Goal: Information Seeking & Learning: Learn about a topic

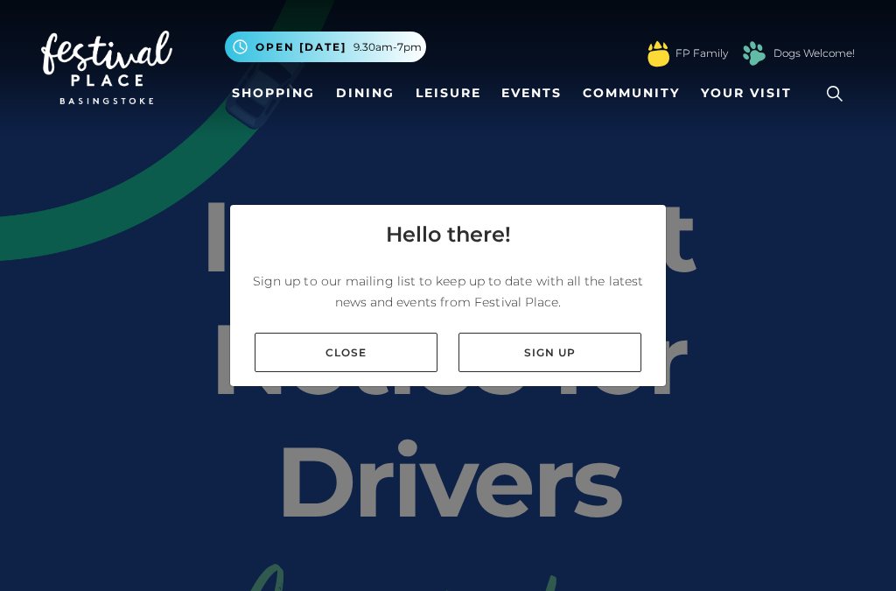
click at [284, 372] on link "Close" at bounding box center [346, 352] width 183 height 39
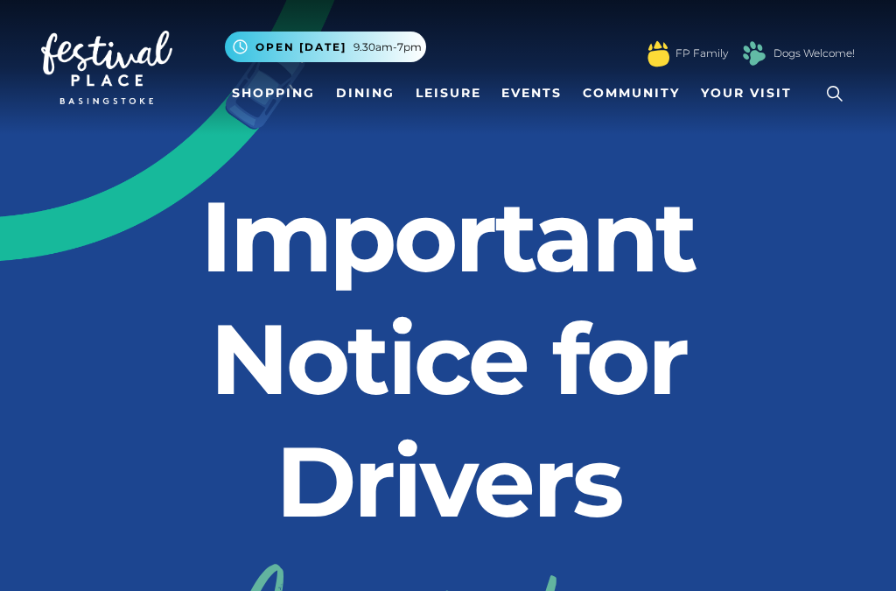
click at [373, 85] on link "Dining" at bounding box center [365, 93] width 73 height 32
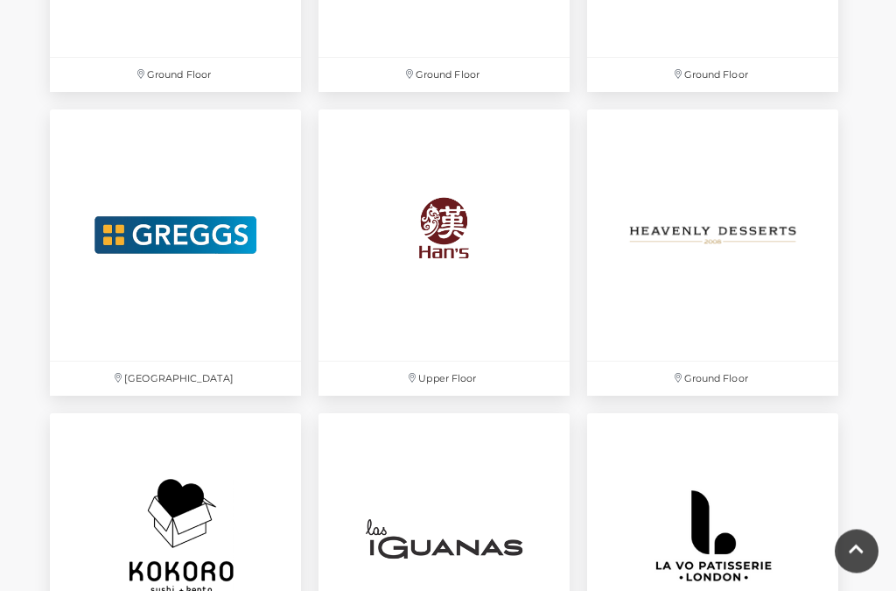
scroll to position [3180, 0]
click at [445, 261] on img at bounding box center [444, 234] width 251 height 251
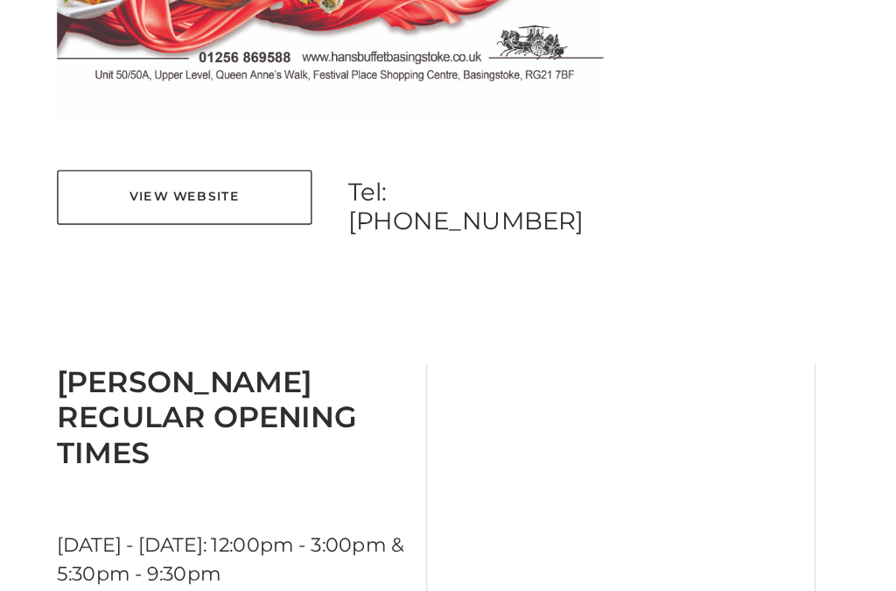
scroll to position [1322, 0]
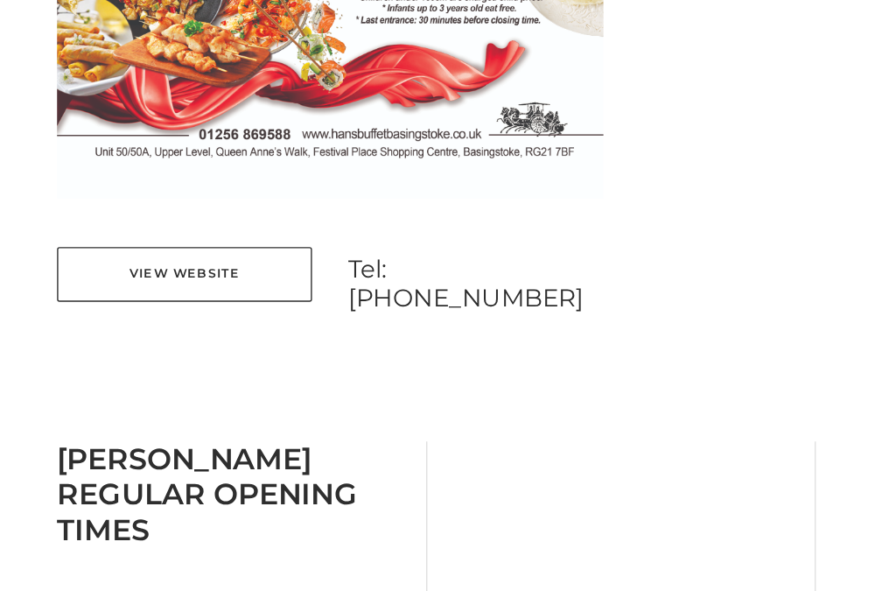
click at [102, 206] on link "View Website" at bounding box center [133, 198] width 184 height 39
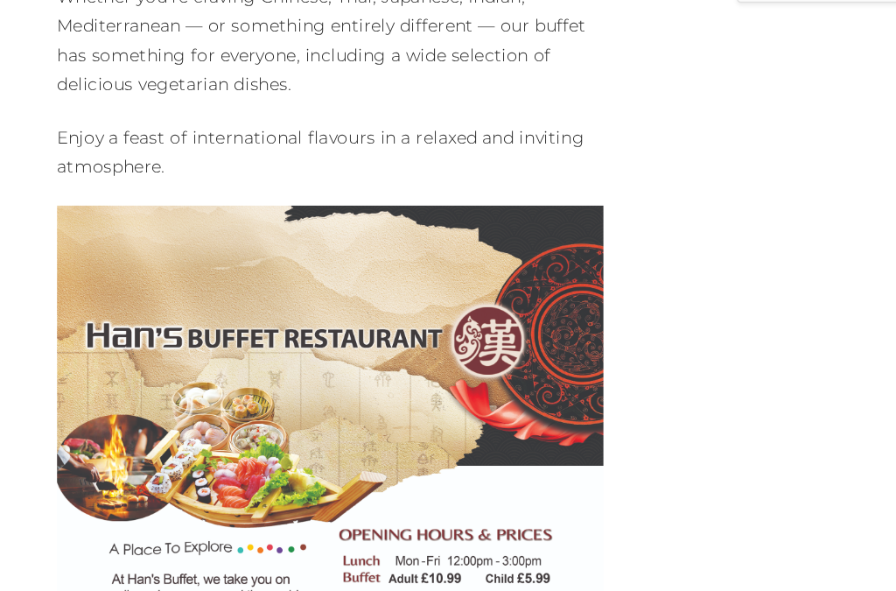
scroll to position [755, 0]
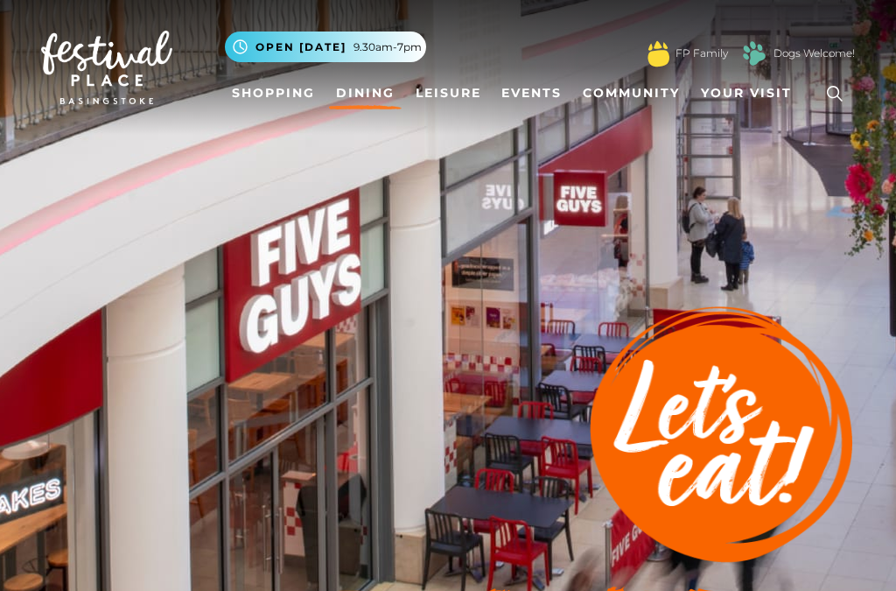
click at [360, 99] on link "Dining" at bounding box center [365, 93] width 73 height 32
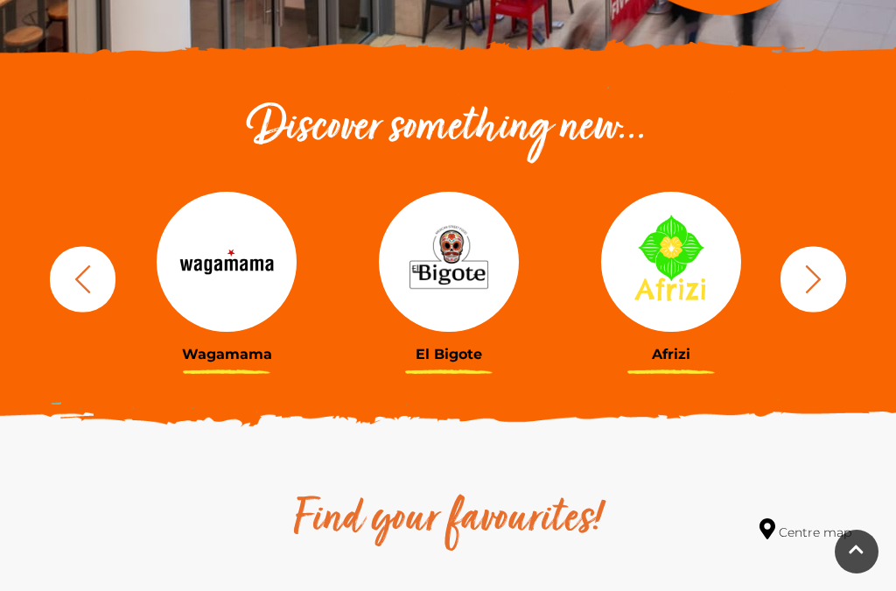
scroll to position [546, 0]
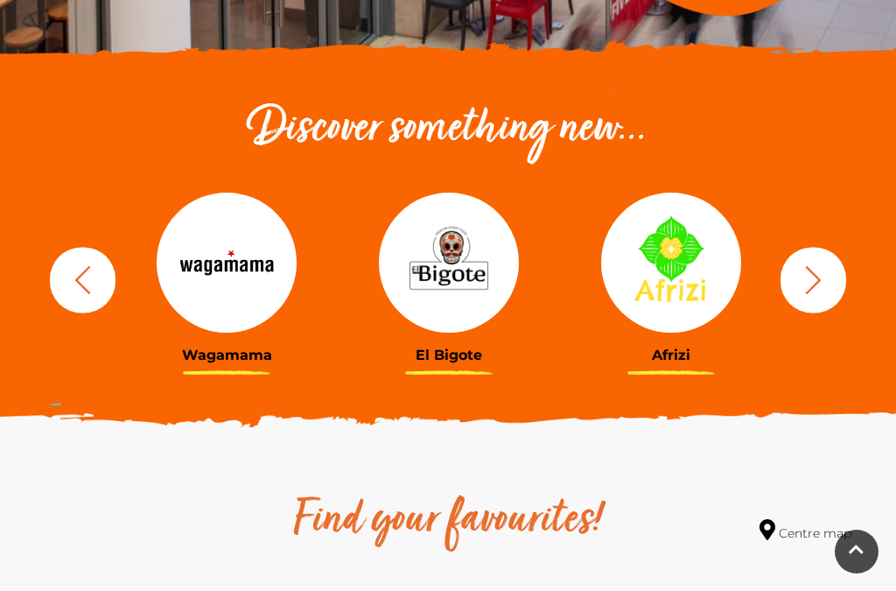
click at [838, 284] on button "button" at bounding box center [814, 280] width 66 height 66
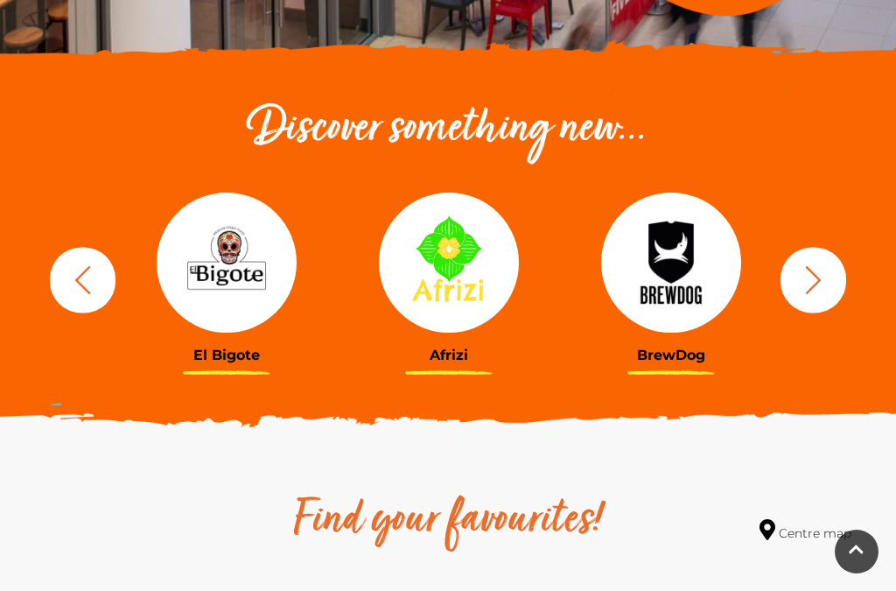
click at [831, 284] on button "button" at bounding box center [814, 280] width 66 height 66
click at [812, 283] on icon "button" at bounding box center [813, 279] width 32 height 32
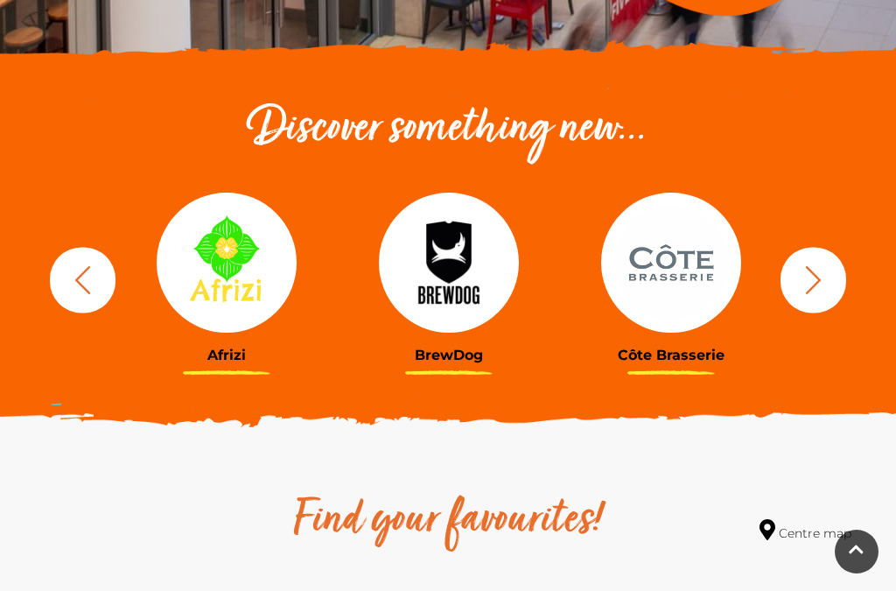
click at [807, 287] on icon "button" at bounding box center [813, 279] width 32 height 32
click at [822, 267] on icon "button" at bounding box center [813, 279] width 32 height 32
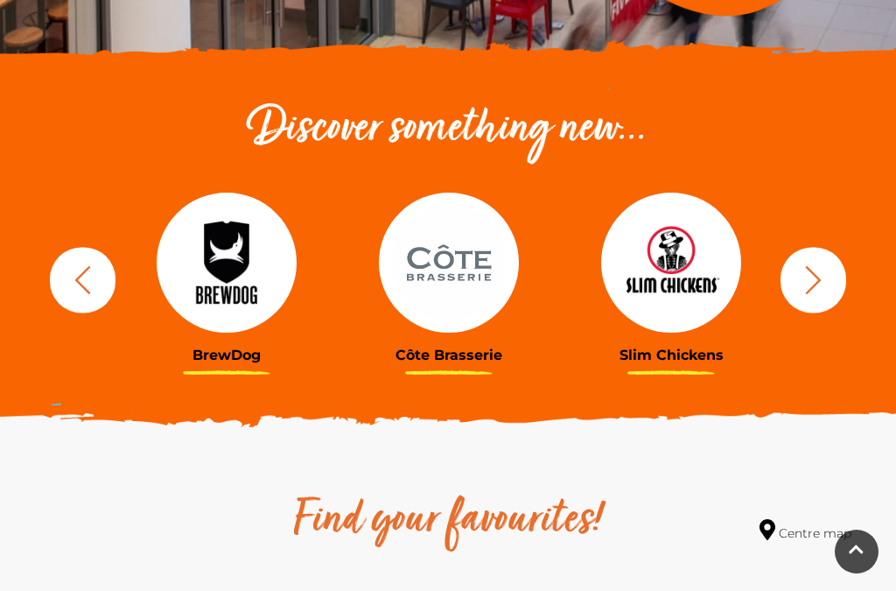
click at [805, 280] on icon "button" at bounding box center [813, 279] width 32 height 32
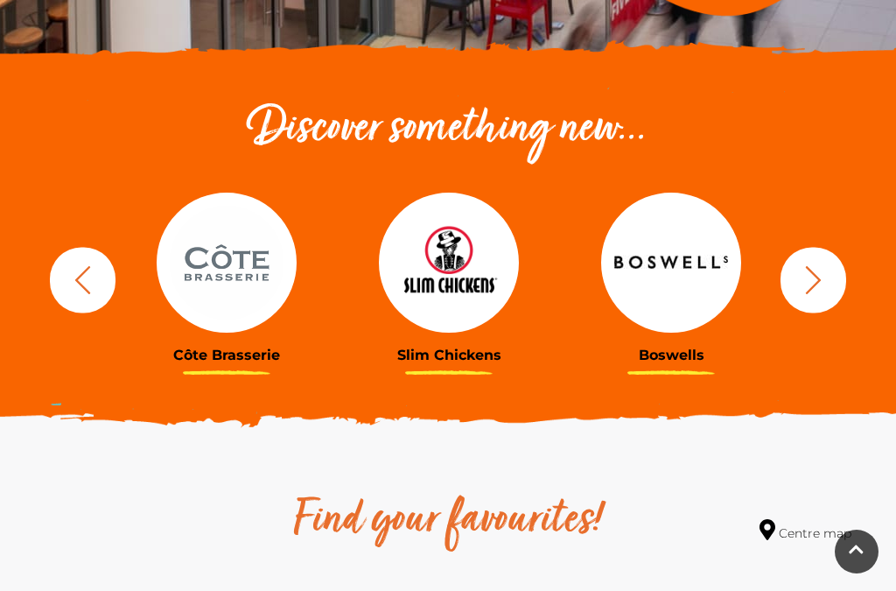
click at [815, 277] on icon "button" at bounding box center [813, 279] width 32 height 32
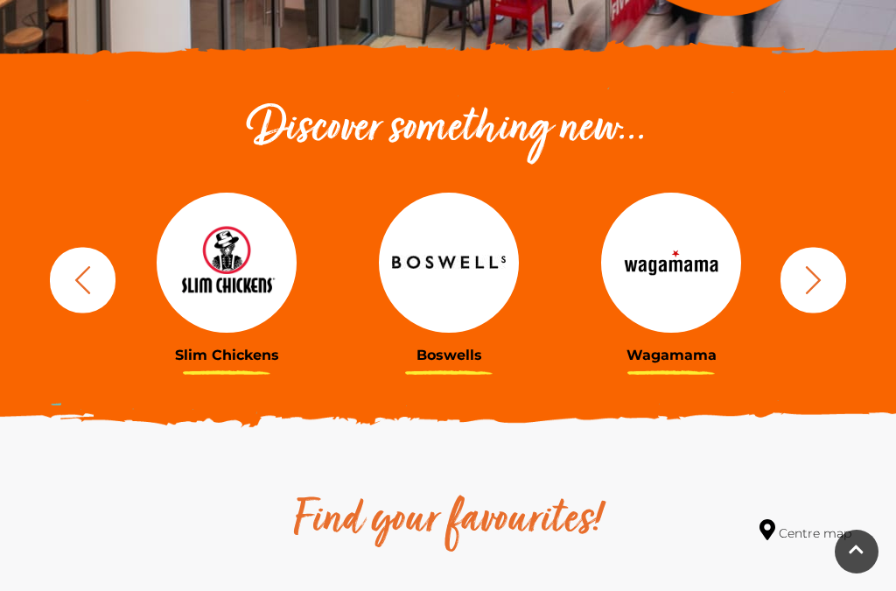
click at [811, 282] on icon "button" at bounding box center [813, 279] width 32 height 32
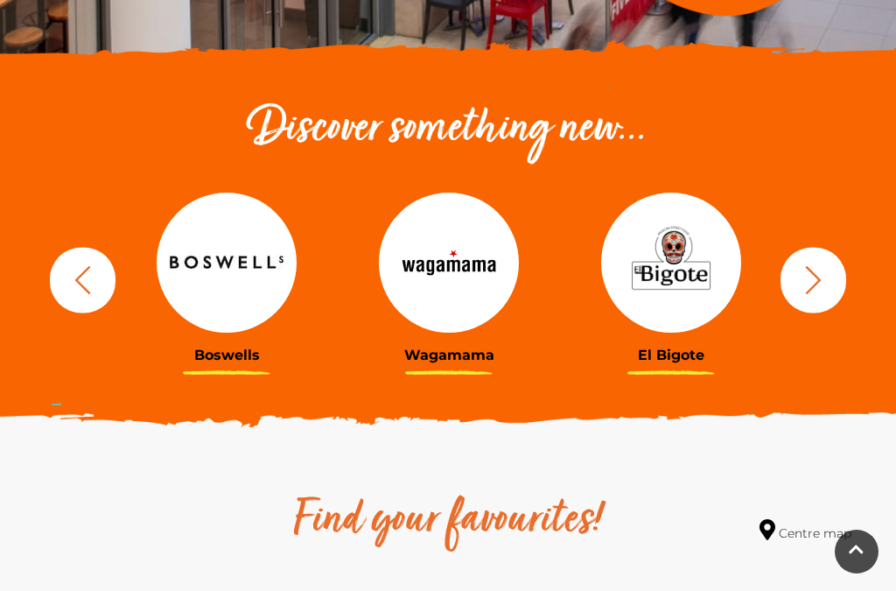
click at [819, 277] on icon "button" at bounding box center [814, 279] width 16 height 28
click at [803, 280] on icon "button" at bounding box center [813, 279] width 32 height 32
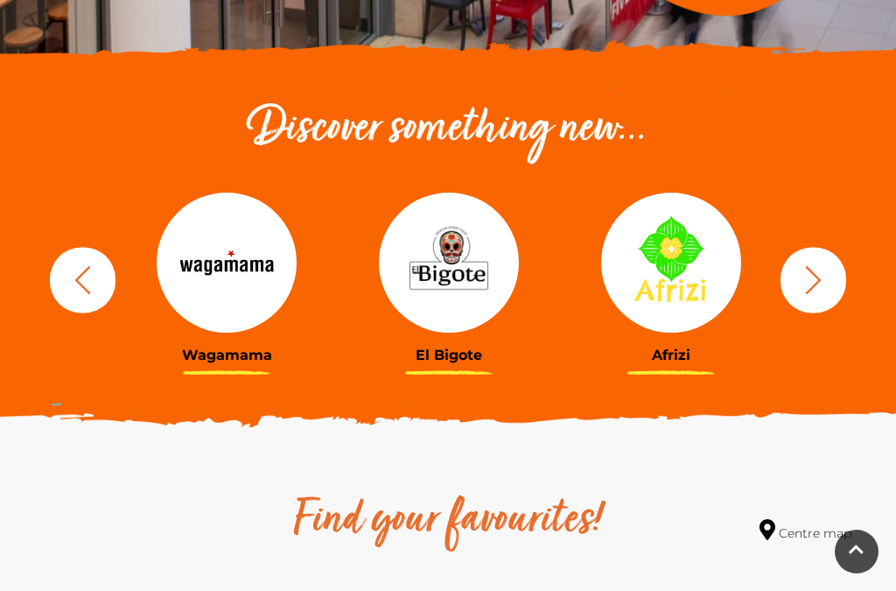
click at [810, 278] on icon "button" at bounding box center [813, 279] width 32 height 32
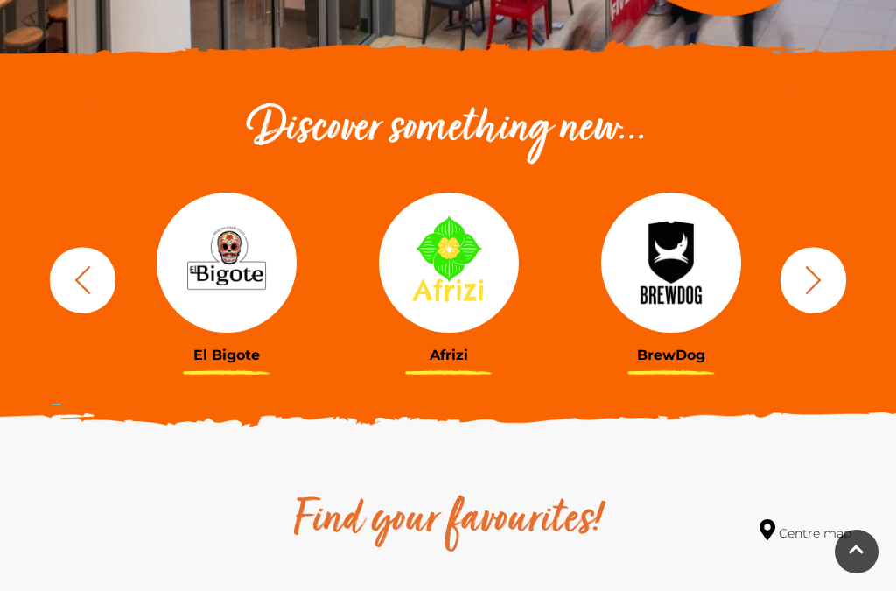
click at [810, 277] on icon "button" at bounding box center [813, 279] width 32 height 32
click at [809, 278] on icon "button" at bounding box center [813, 279] width 32 height 32
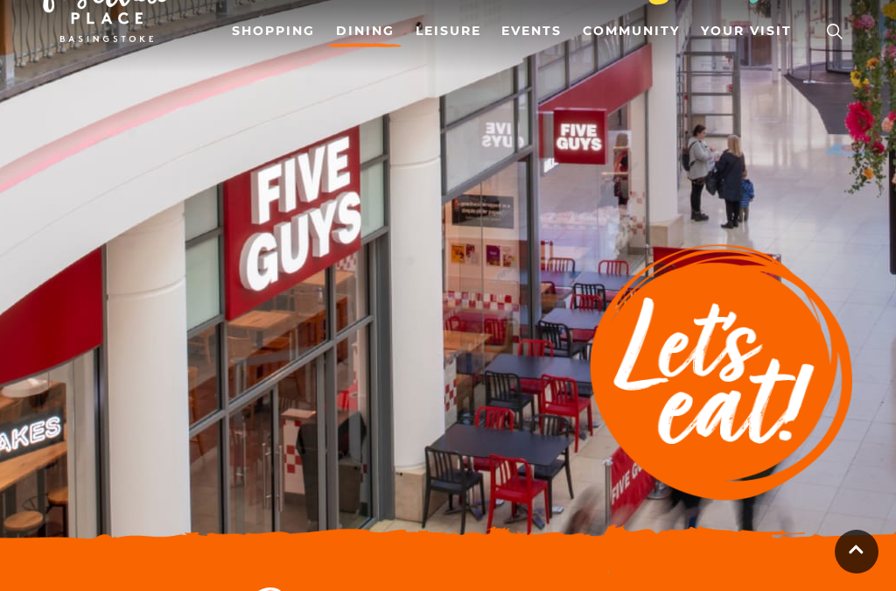
scroll to position [0, 0]
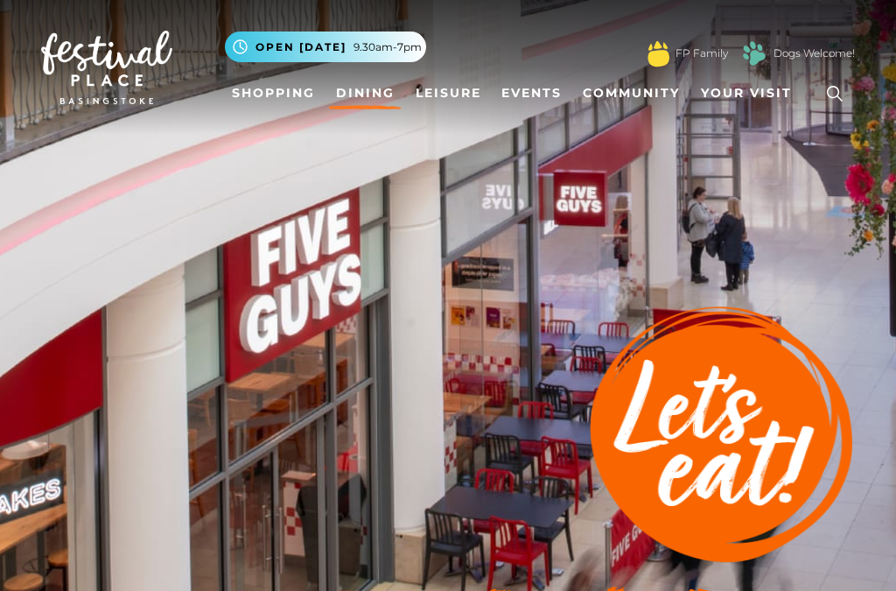
click at [269, 95] on link "Shopping" at bounding box center [273, 93] width 97 height 32
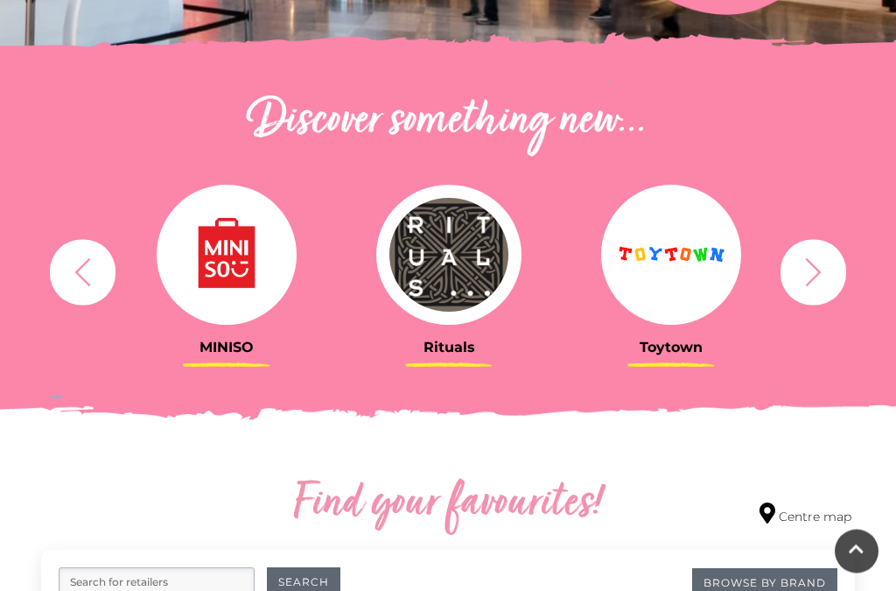
scroll to position [552, 0]
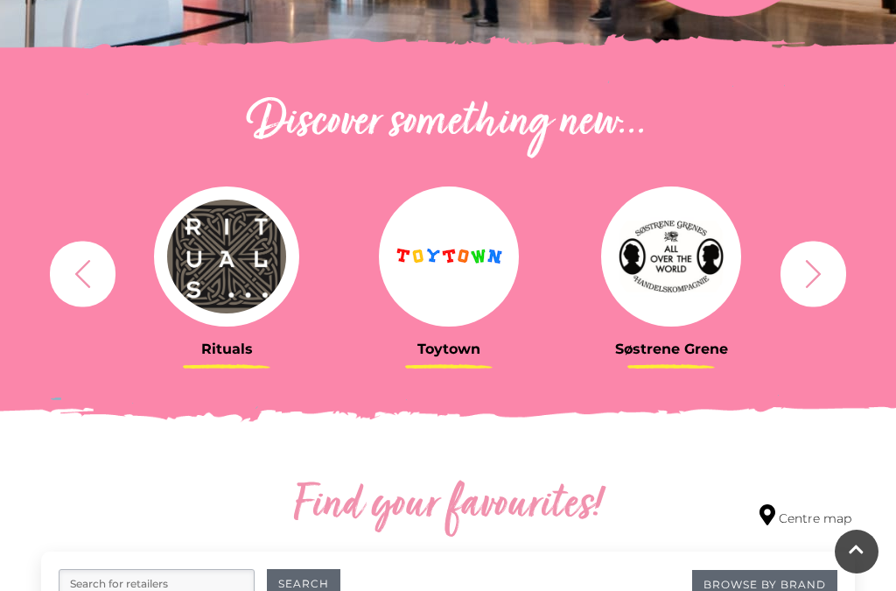
click at [831, 281] on button "button" at bounding box center [814, 274] width 66 height 66
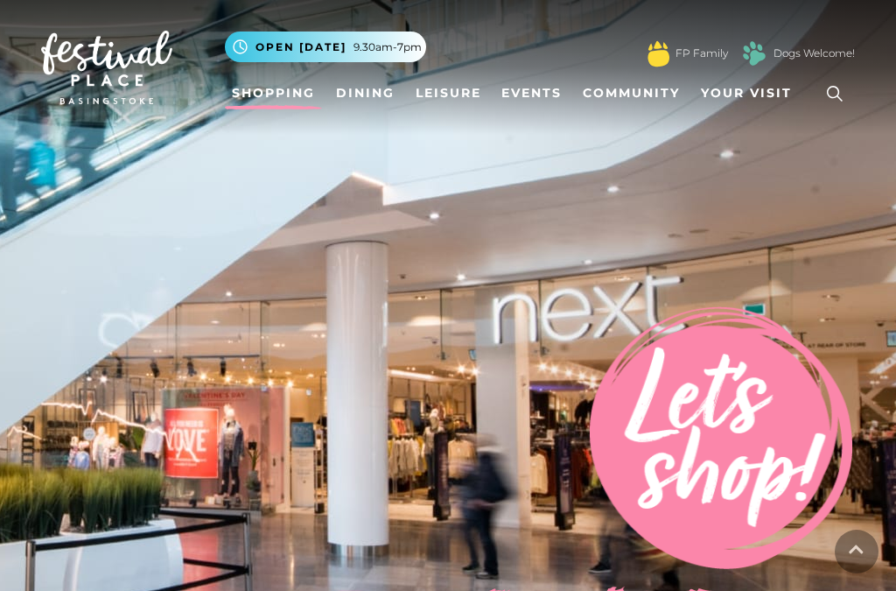
scroll to position [53, 0]
